Goal: Task Accomplishment & Management: Manage account settings

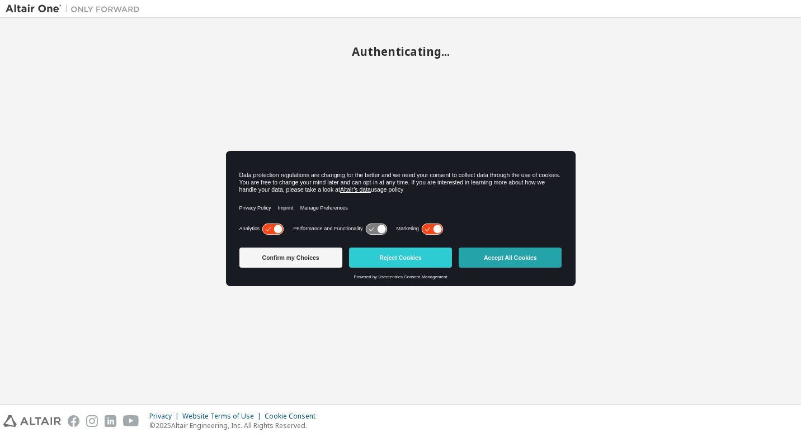
click at [495, 255] on button "Accept All Cookies" at bounding box center [510, 258] width 103 height 20
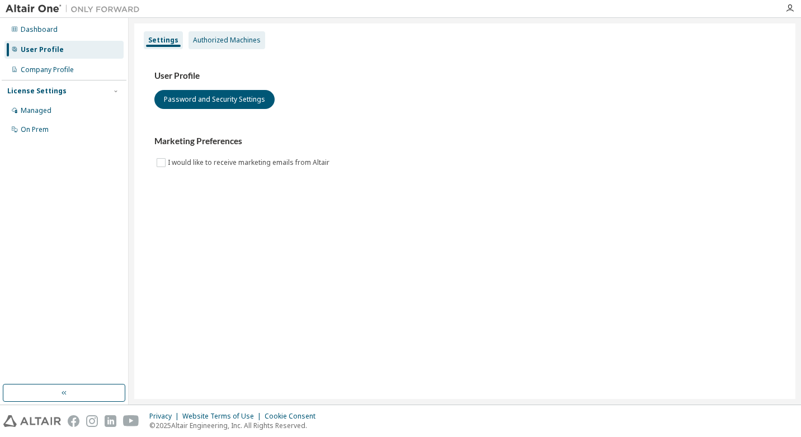
click at [237, 40] on div "Authorized Machines" at bounding box center [227, 40] width 68 height 9
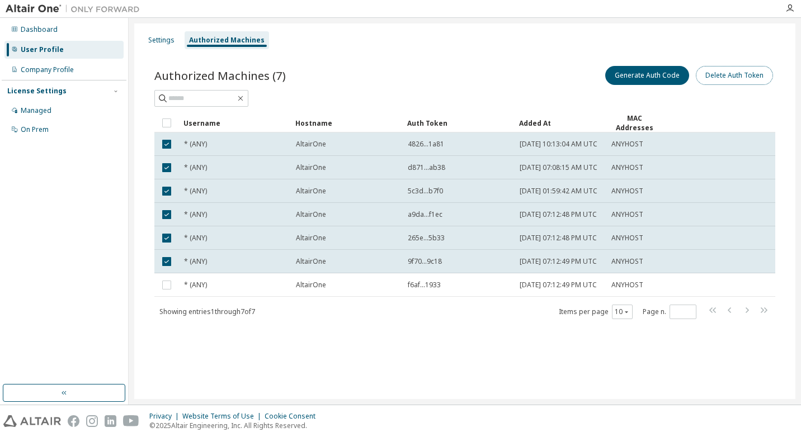
click at [737, 76] on button "Delete Auth Token" at bounding box center [734, 75] width 77 height 19
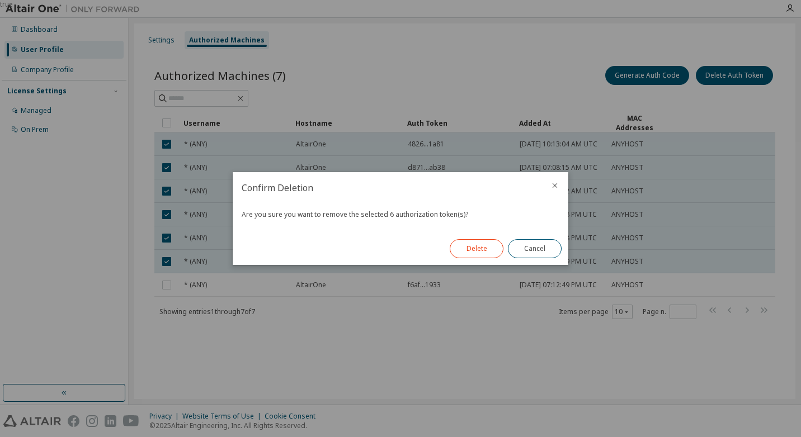
click at [479, 249] on button "Delete" at bounding box center [477, 248] width 54 height 19
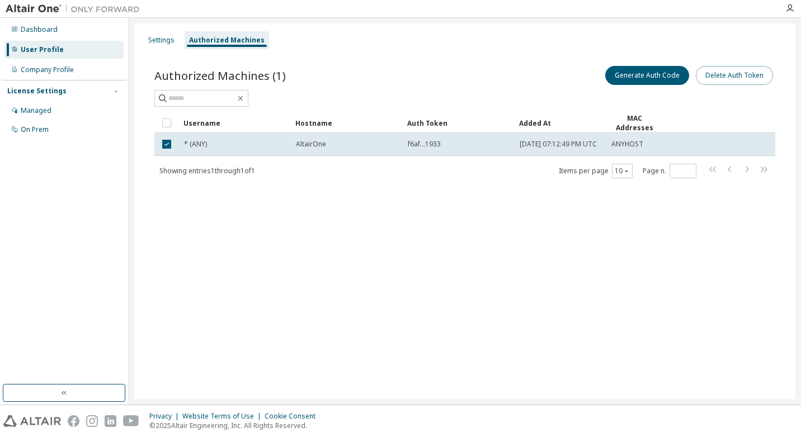
click at [738, 72] on button "Delete Auth Token" at bounding box center [734, 75] width 77 height 19
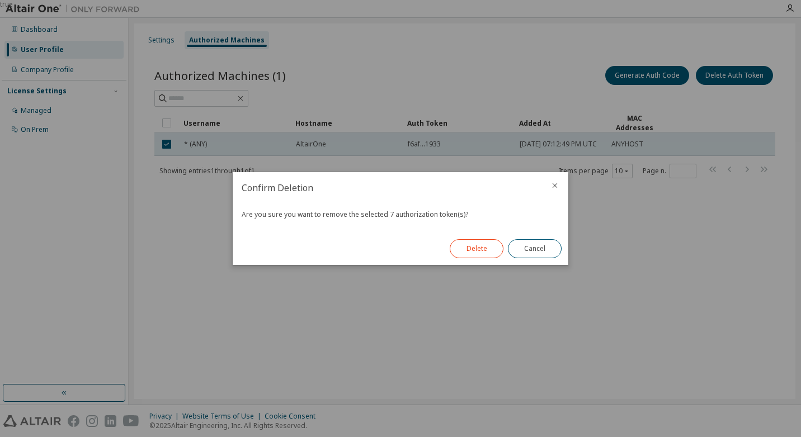
click at [475, 244] on button "Delete" at bounding box center [477, 248] width 54 height 19
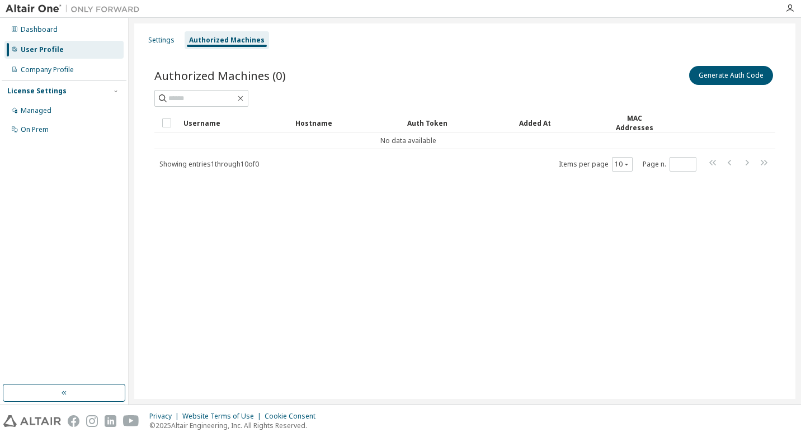
click at [397, 296] on div "Settings Authorized Machines Authorized Machines (0) Generate Auth Code Clear L…" at bounding box center [464, 211] width 661 height 376
click at [39, 65] on div "Company Profile" at bounding box center [47, 69] width 53 height 9
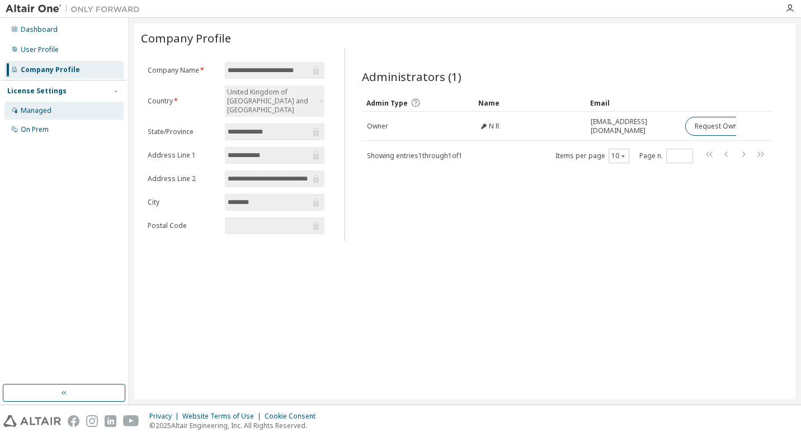
click at [58, 108] on div "Managed" at bounding box center [63, 111] width 119 height 18
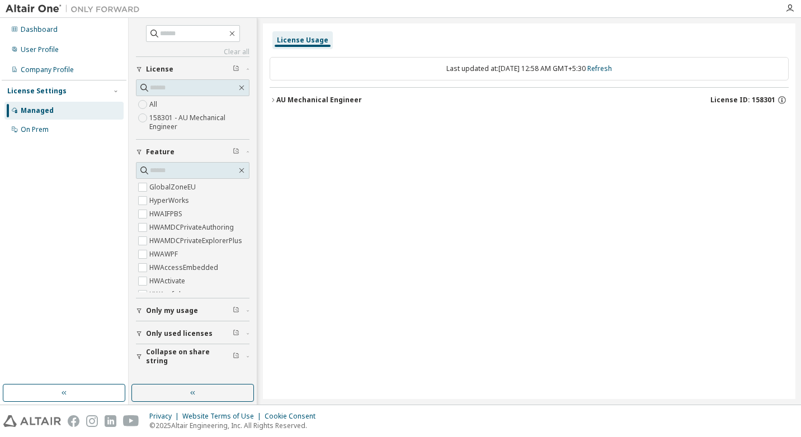
click at [167, 333] on span "Only used licenses" at bounding box center [179, 333] width 67 height 9
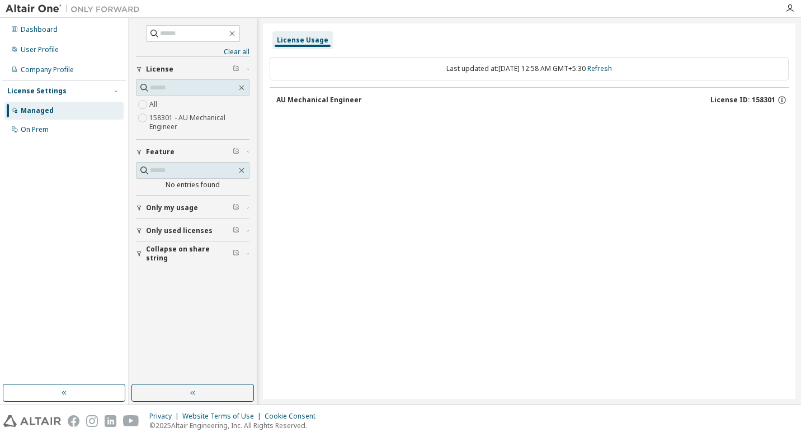
click at [161, 229] on span "Only used licenses" at bounding box center [179, 231] width 67 height 9
click at [55, 130] on div "On Prem" at bounding box center [63, 130] width 119 height 18
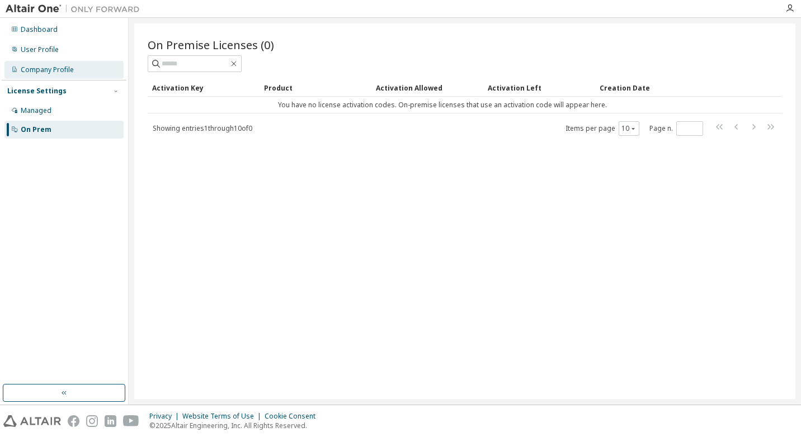
click at [56, 70] on div "Company Profile" at bounding box center [47, 69] width 53 height 9
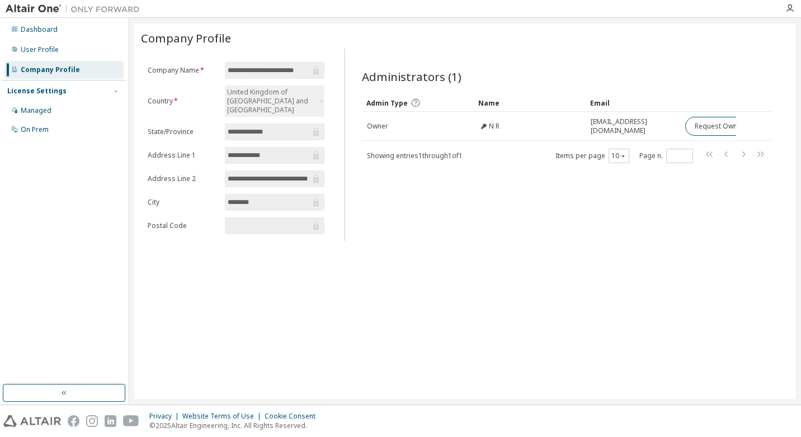
click at [345, 53] on div "**********" at bounding box center [465, 145] width 648 height 192
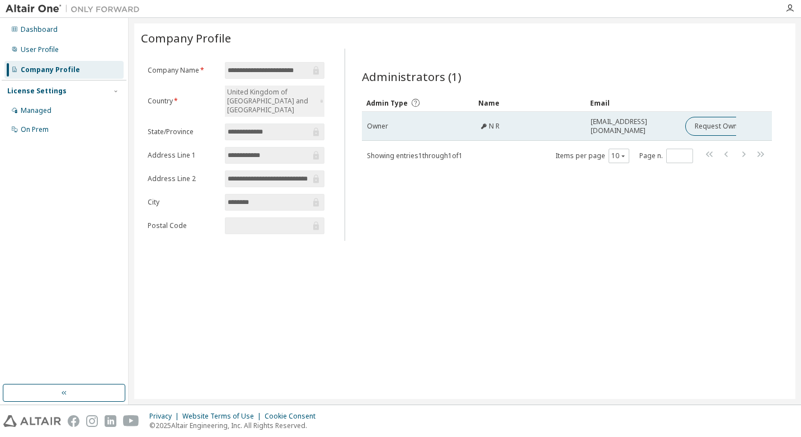
click at [525, 122] on div "N R" at bounding box center [530, 126] width 102 height 9
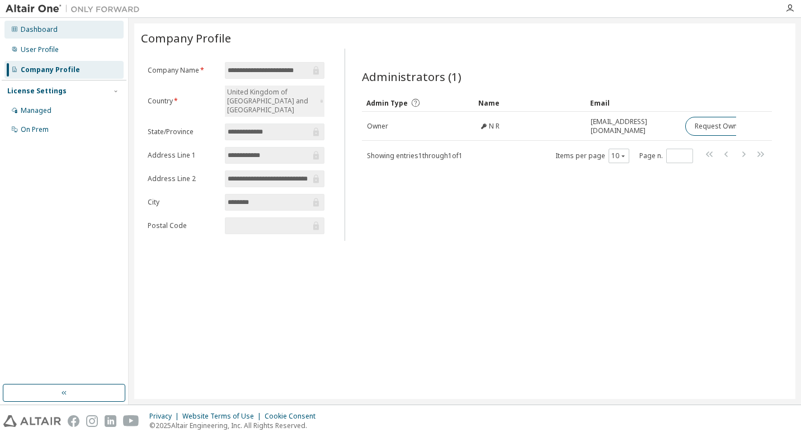
click at [23, 26] on div "Dashboard" at bounding box center [39, 29] width 37 height 9
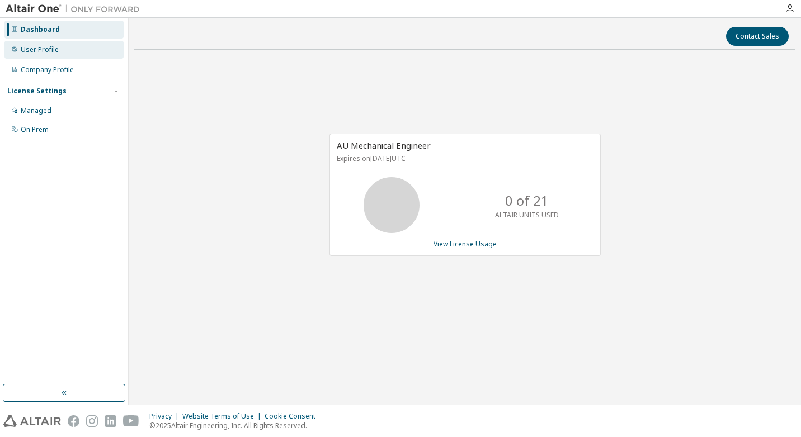
click at [39, 49] on div "User Profile" at bounding box center [40, 49] width 38 height 9
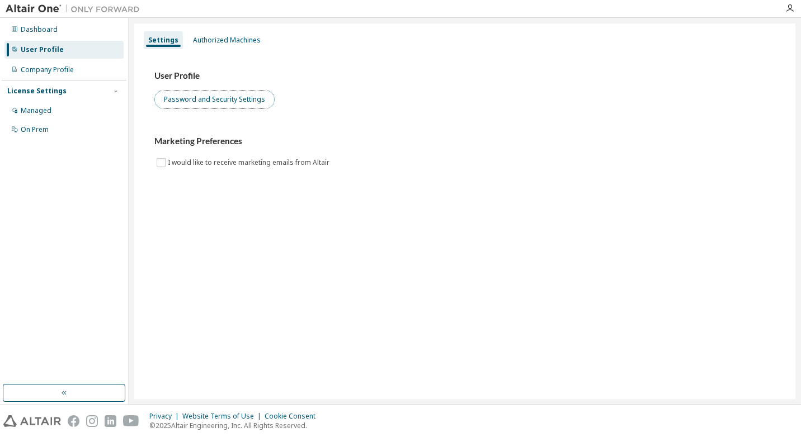
click at [233, 94] on button "Password and Security Settings" at bounding box center [214, 99] width 120 height 19
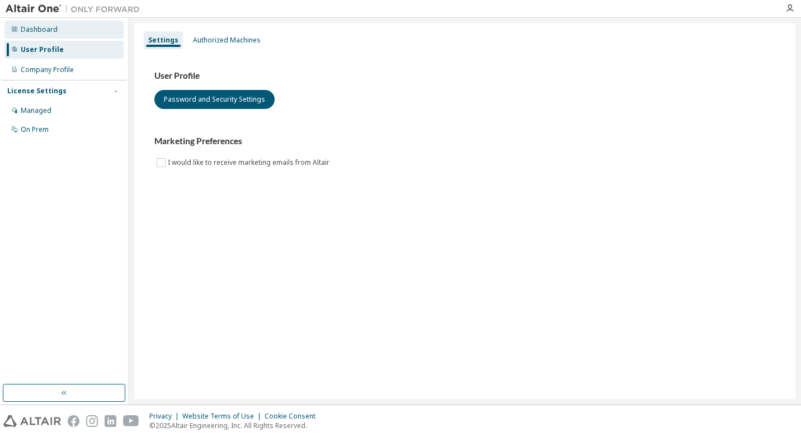
click at [48, 25] on div "Dashboard" at bounding box center [39, 29] width 37 height 9
